Goal: Entertainment & Leisure: Browse casually

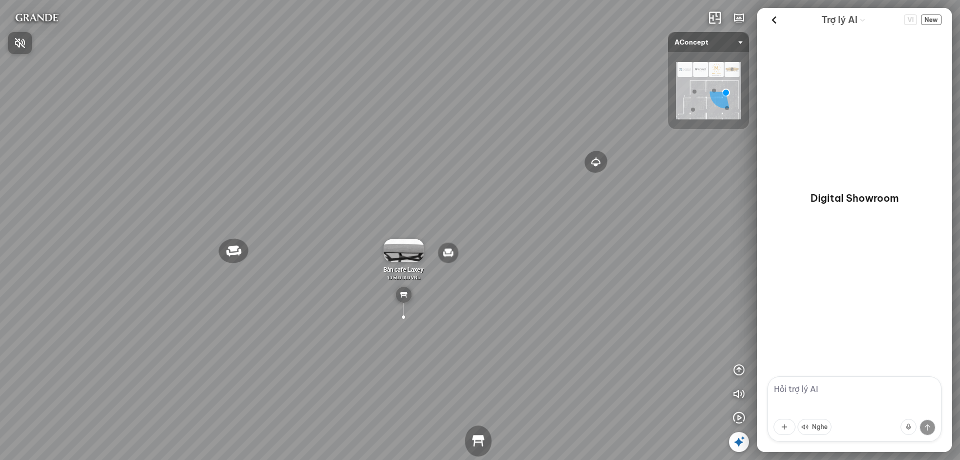
click at [739, 368] on div at bounding box center [480, 230] width 960 height 460
click at [739, 365] on icon "button" at bounding box center [739, 370] width 12 height 12
click at [737, 349] on icon "button" at bounding box center [739, 346] width 12 height 12
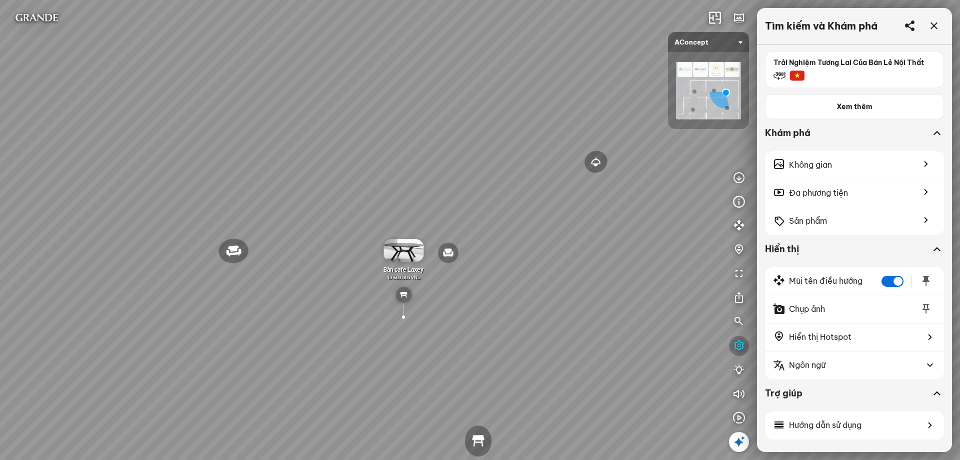
scroll to position [309, 0]
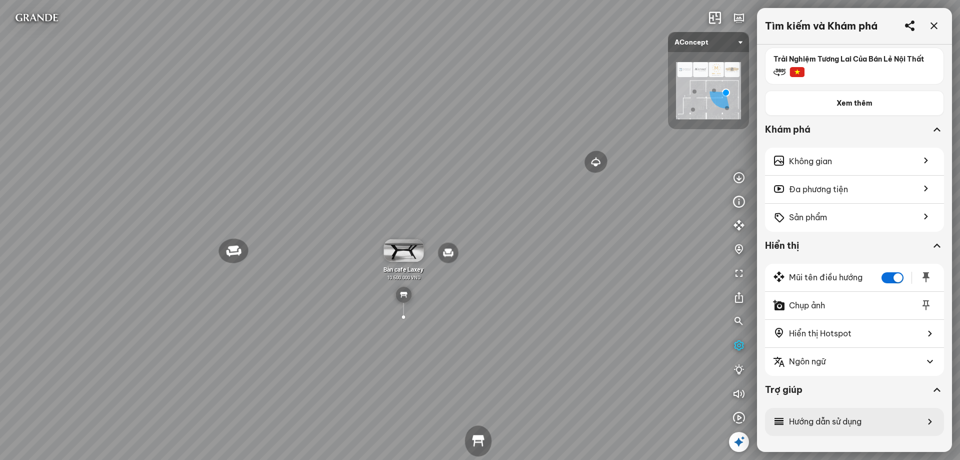
click at [814, 415] on div "Hướng dẫn sử dụng" at bounding box center [854, 422] width 179 height 28
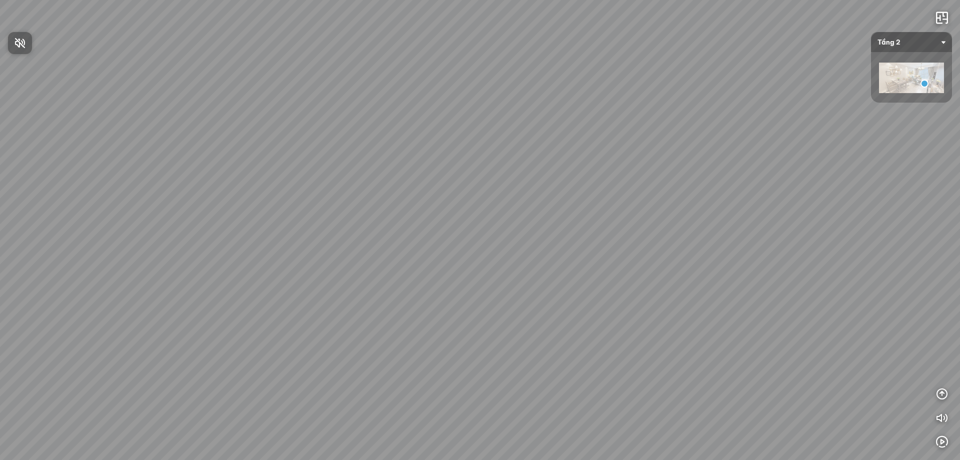
drag, startPoint x: 838, startPoint y: 292, endPoint x: 598, endPoint y: 292, distance: 240.6
click at [598, 292] on div at bounding box center [480, 230] width 960 height 460
click at [939, 390] on icon "button" at bounding box center [942, 394] width 12 height 12
click at [948, 358] on div at bounding box center [942, 346] width 20 height 212
click at [939, 371] on icon "button" at bounding box center [942, 370] width 12 height 12
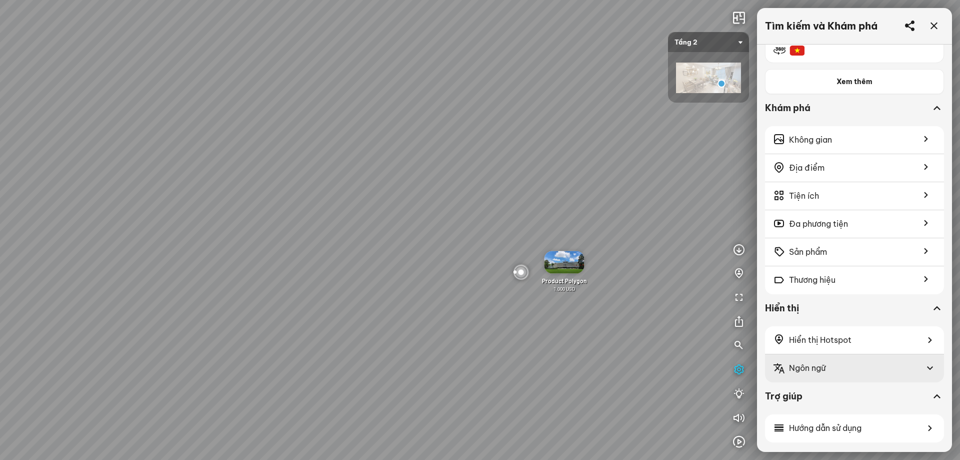
scroll to position [317, 0]
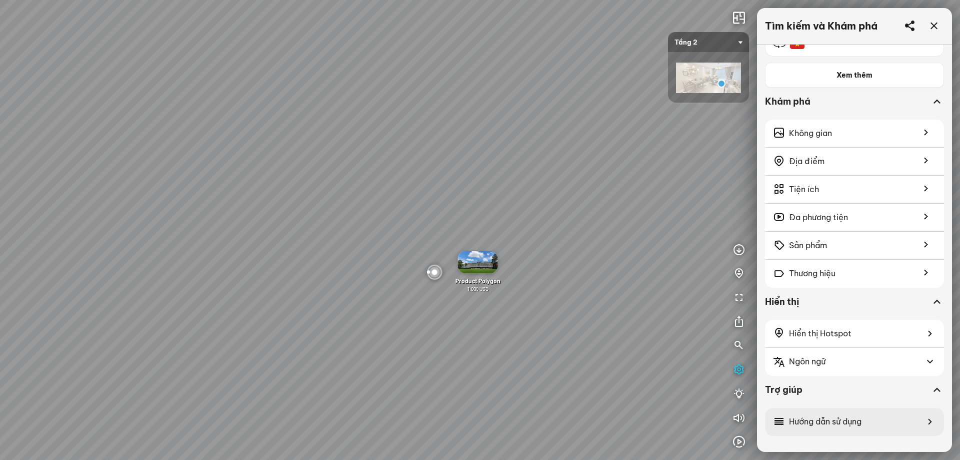
click at [827, 417] on span "Hướng dẫn sử dụng" at bounding box center [825, 421] width 73 height 13
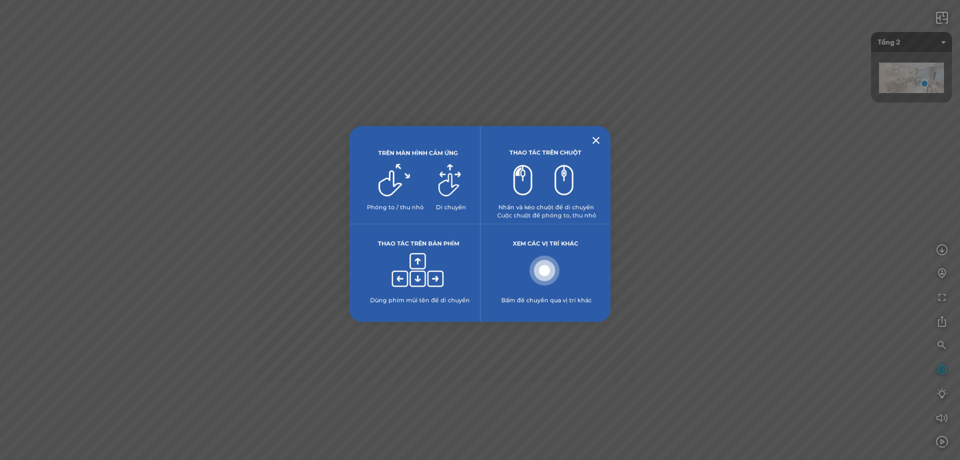
click at [832, 413] on div at bounding box center [480, 230] width 960 height 460
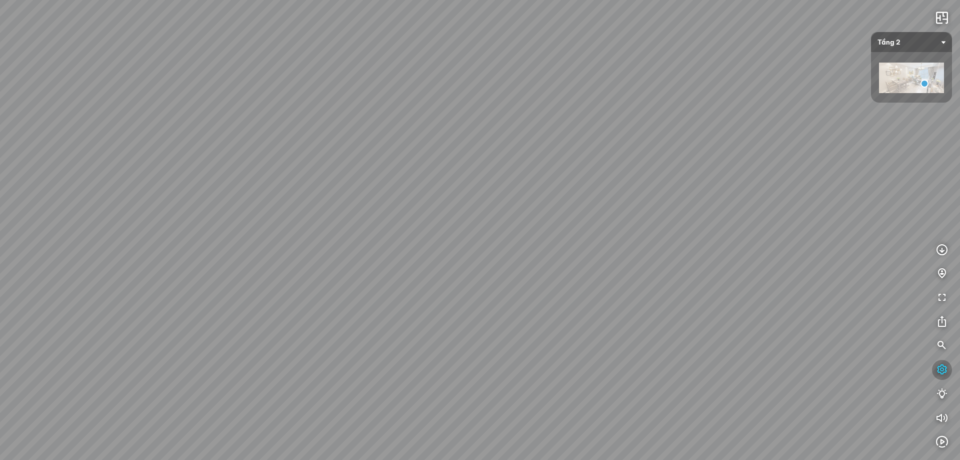
click at [945, 368] on icon "button" at bounding box center [942, 370] width 12 height 12
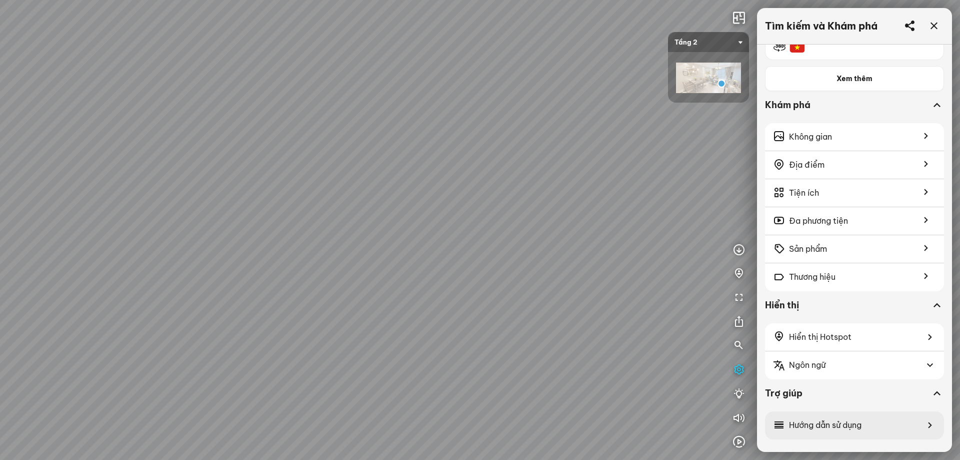
scroll to position [317, 0]
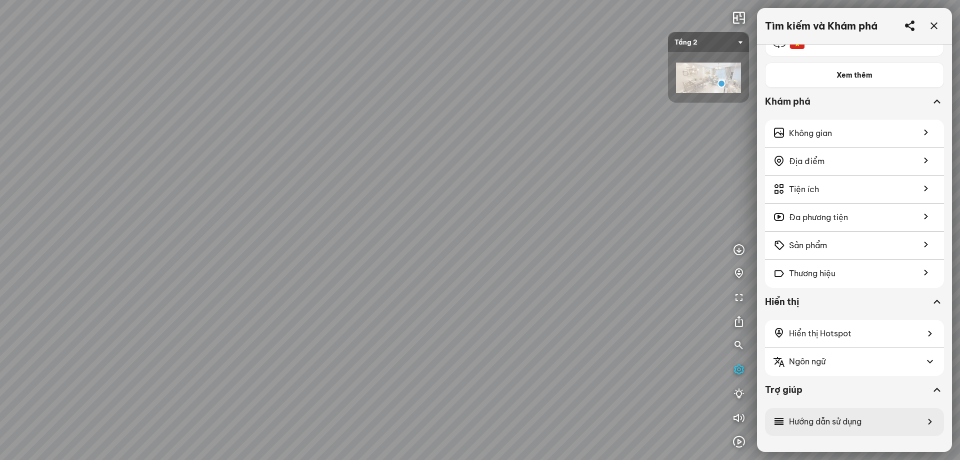
click at [855, 419] on span "Hướng dẫn sử dụng" at bounding box center [825, 421] width 73 height 13
